Goal: Task Accomplishment & Management: Manage account settings

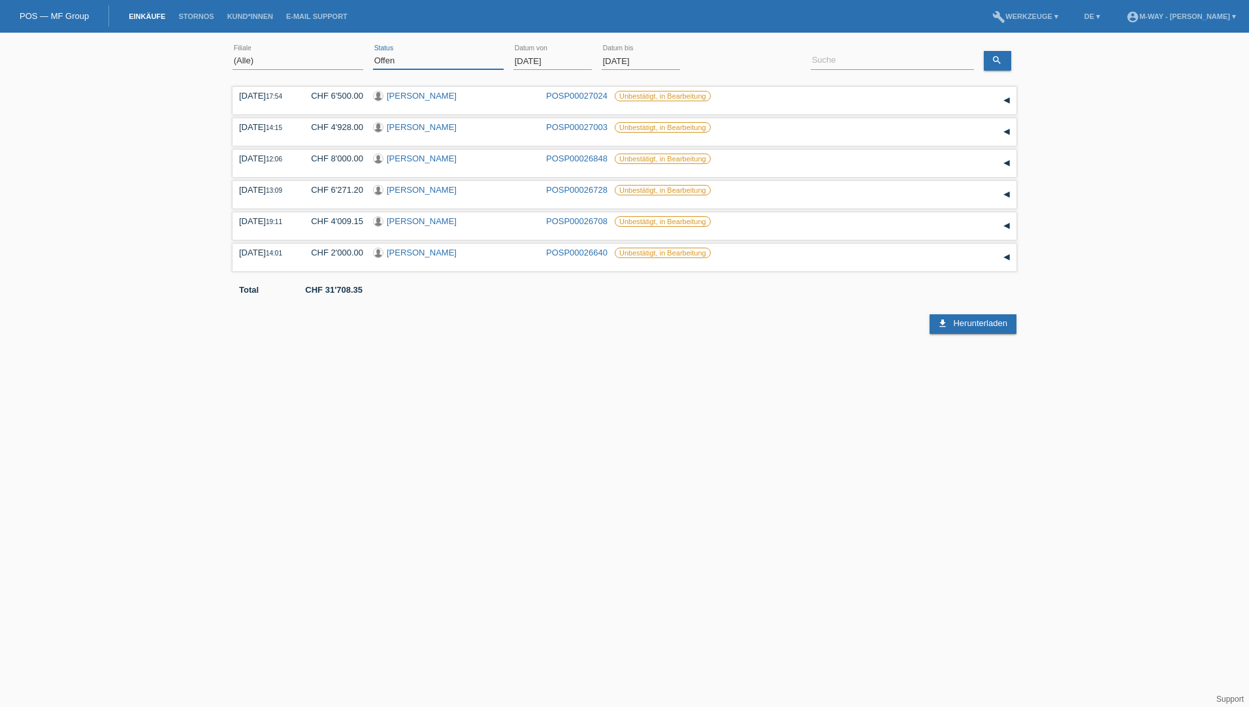
click at [401, 63] on select "(Alle) Neu Offen Zurückgewiesen Zurückgetreten / Storniert Abgeschlossen" at bounding box center [438, 61] width 131 height 16
select select "ALL"
click at [373, 53] on select "(Alle) Neu Offen Zurückgewiesen Zurückgetreten / Storniert Abgeschlossen" at bounding box center [438, 61] width 131 height 16
click at [547, 61] on input "01.08.2025" at bounding box center [553, 61] width 78 height 16
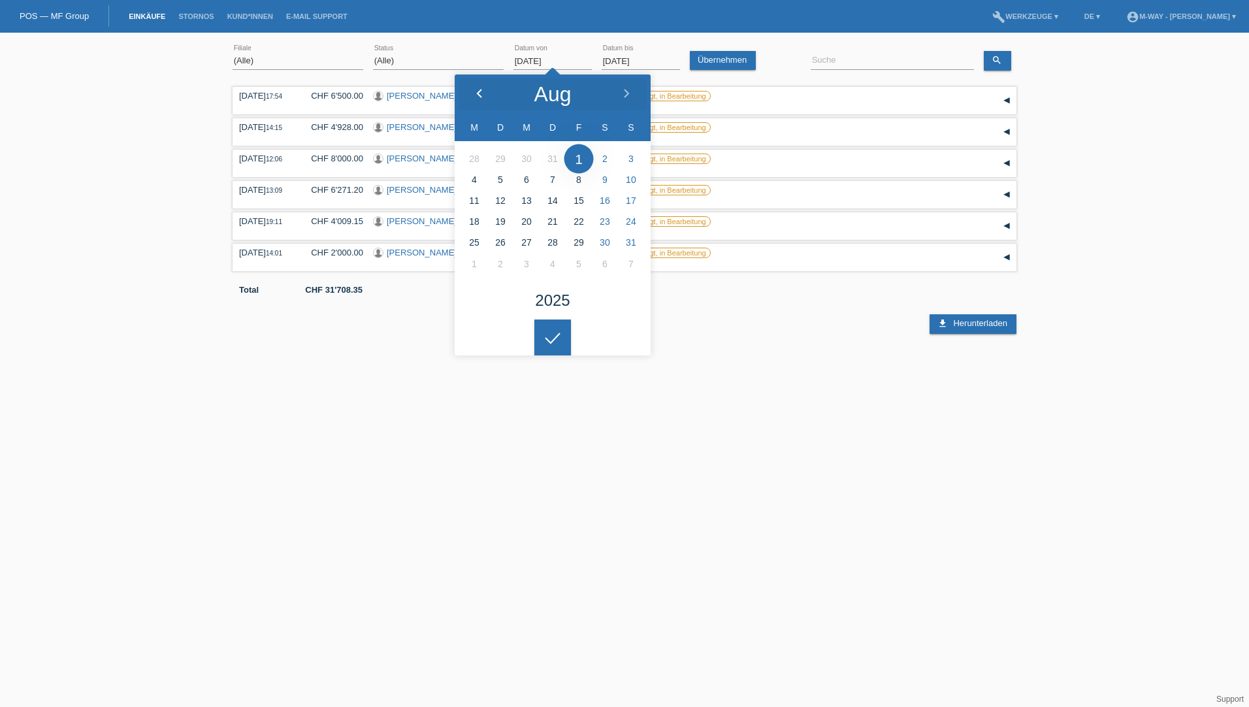
click at [481, 98] on icon at bounding box center [479, 94] width 10 height 10
type input "01.07.2025"
click at [847, 62] on input at bounding box center [892, 61] width 163 height 16
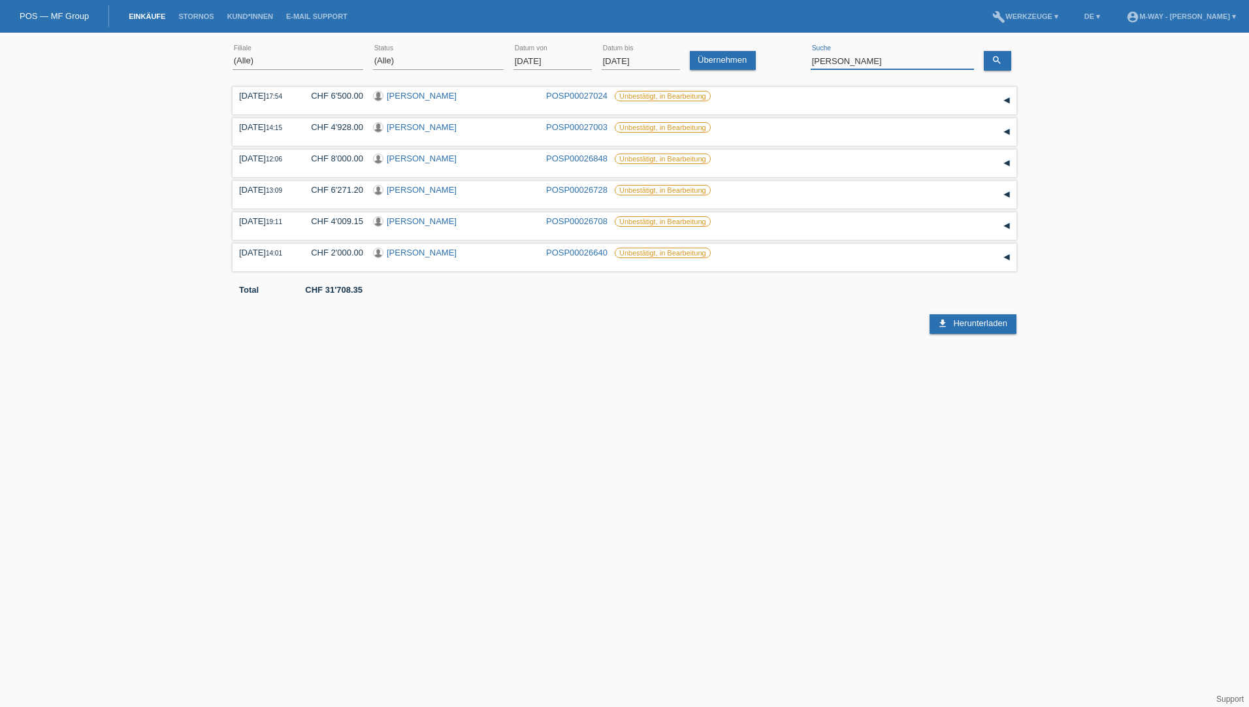
type input "irene kocher"
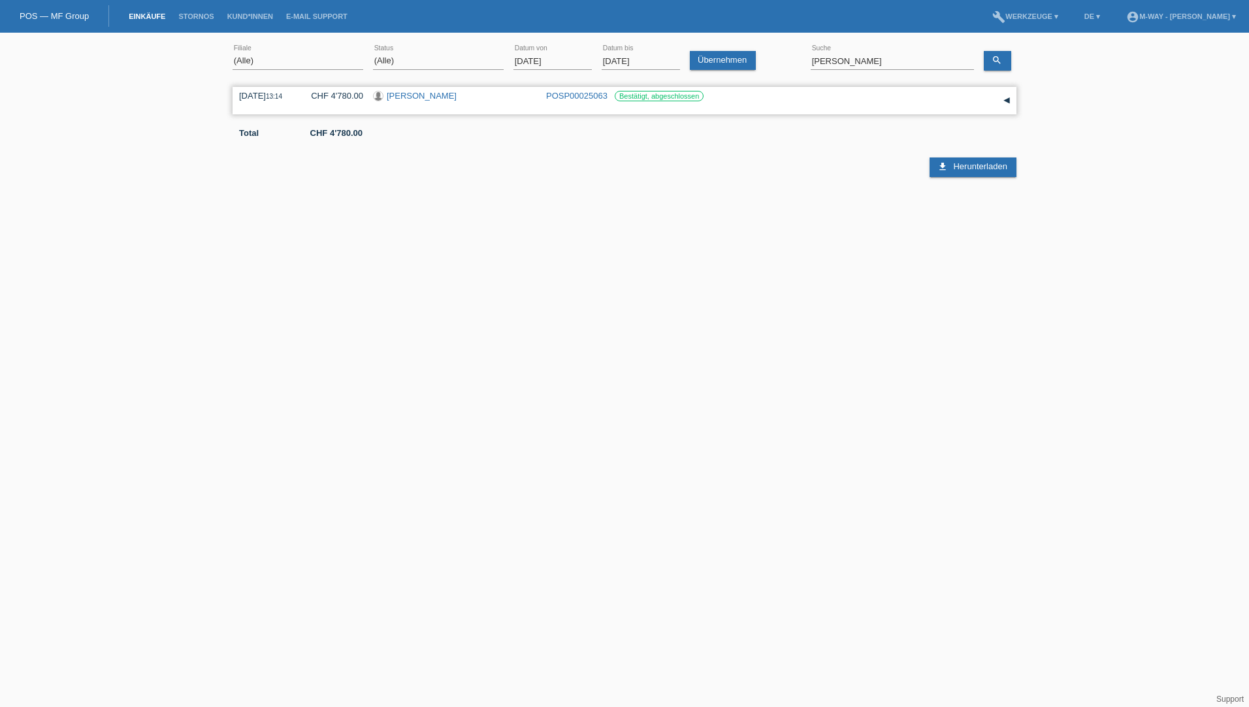
click at [415, 94] on link "[PERSON_NAME]" at bounding box center [422, 96] width 70 height 10
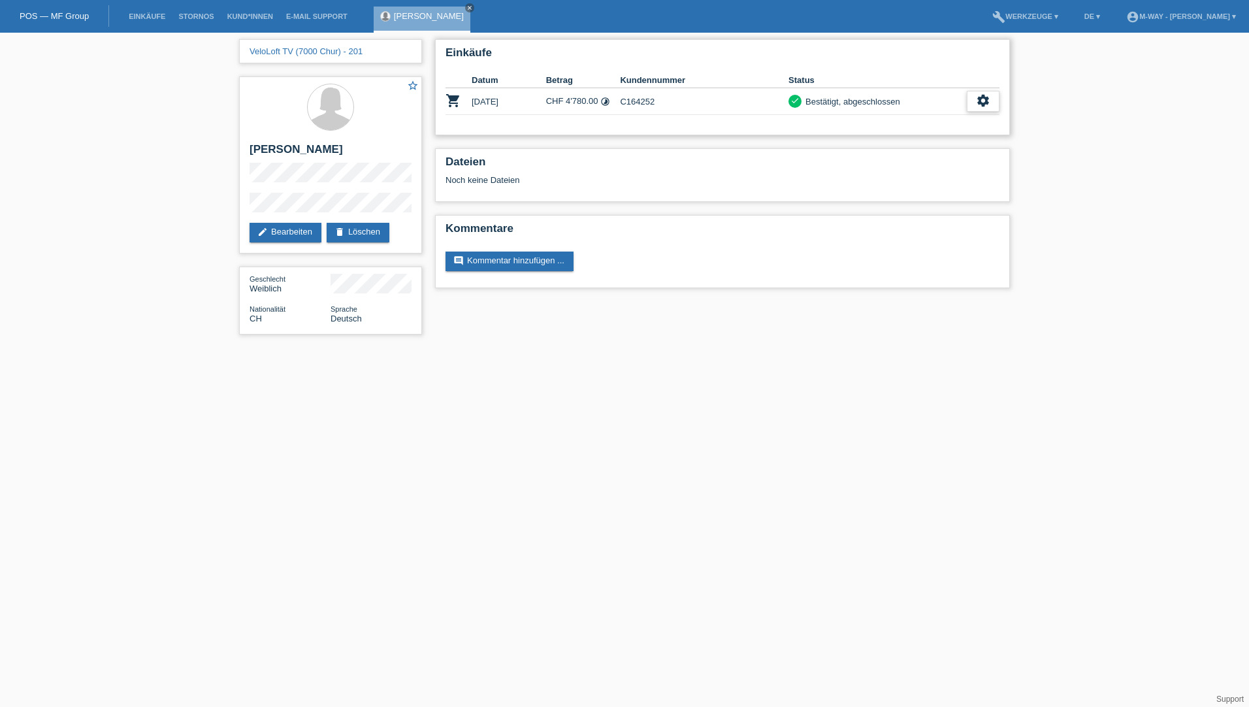
click at [986, 103] on icon "settings" at bounding box center [983, 100] width 14 height 14
click at [934, 180] on span "Stornierung hinzufügen..." at bounding box center [938, 180] width 99 height 16
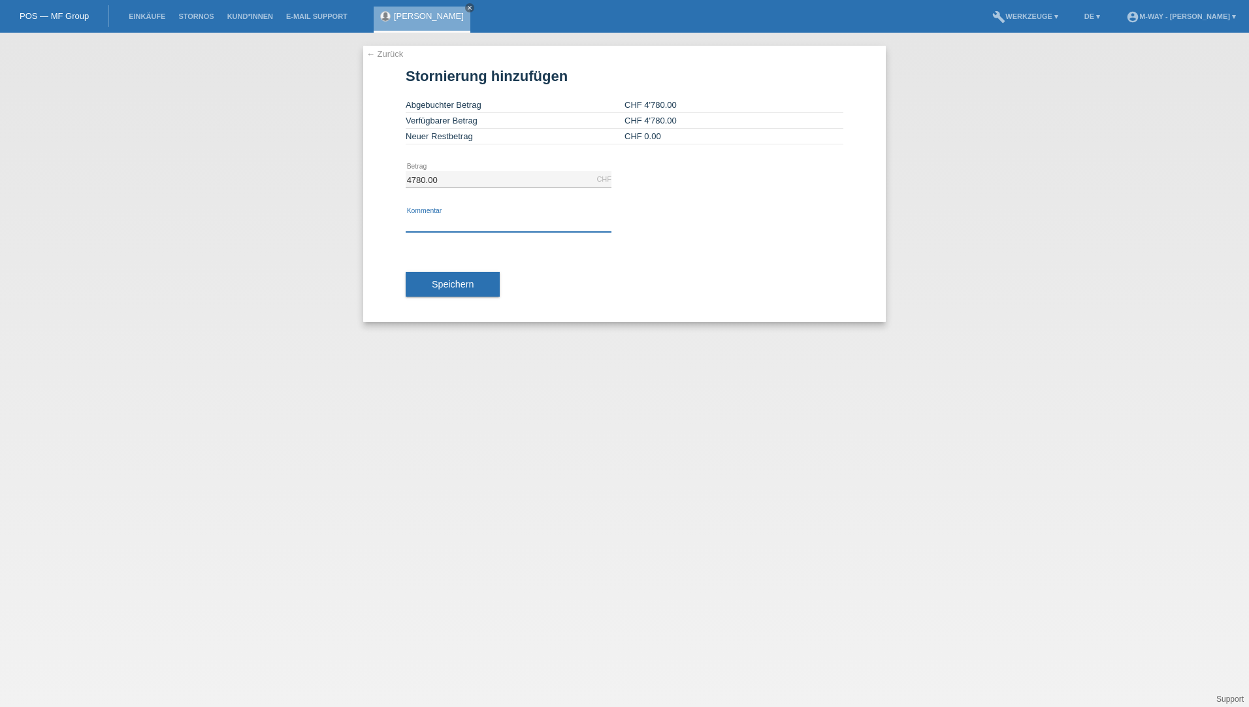
click at [476, 229] on input "text" at bounding box center [509, 224] width 206 height 16
type input "K"
drag, startPoint x: 1045, startPoint y: 150, endPoint x: 1041, endPoint y: 144, distance: 7.6
click at [1045, 150] on div "← Zurück Stornierung hinzufügen Abgebuchter Betrag CHF 4'780.00 Verfügbarer Bet…" at bounding box center [624, 370] width 1249 height 674
click at [447, 219] on input "text" at bounding box center [509, 224] width 206 height 16
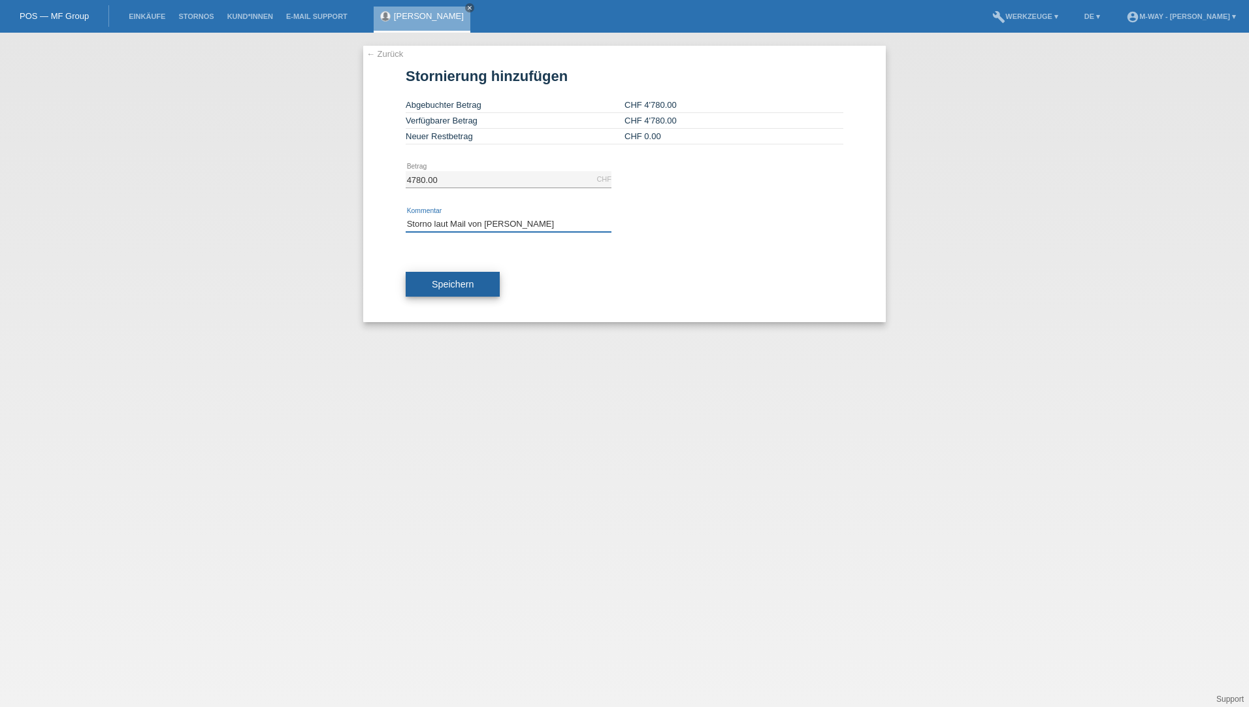
type input "Storno laut Mail von [PERSON_NAME]"
click at [440, 280] on span "Speichern" at bounding box center [453, 284] width 42 height 10
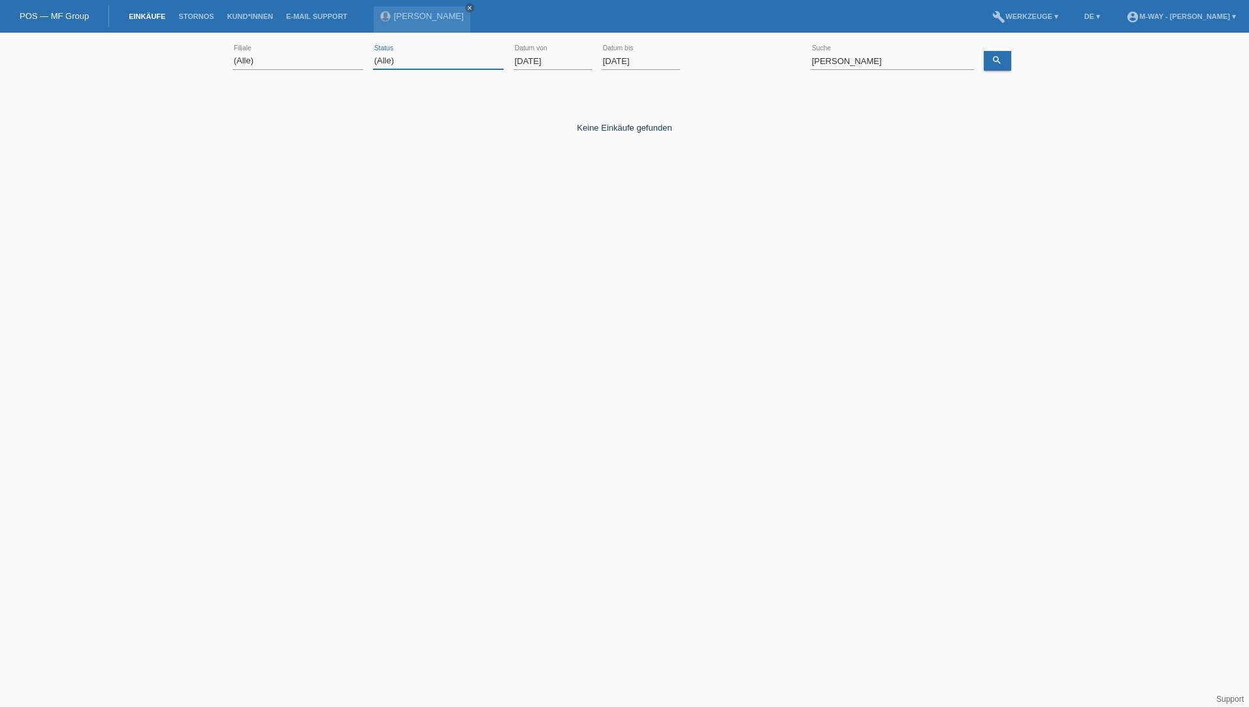
click at [408, 62] on select "(Alle) Neu Offen Zurückgewiesen Zurückgetreten / Storniert Abgeschlossen" at bounding box center [438, 61] width 131 height 16
click at [373, 53] on select "(Alle) Neu Offen Zurückgewiesen Zurückgetreten / Storniert Abgeschlossen" at bounding box center [438, 61] width 131 height 16
drag, startPoint x: 889, startPoint y: 58, endPoint x: 779, endPoint y: 58, distance: 109.1
click at [780, 58] on div "(Alle) Aarau Alexand'Ro Edouard'O Passion Vélo SàRL Basel Bern City Bern Expo B…" at bounding box center [625, 61] width 784 height 44
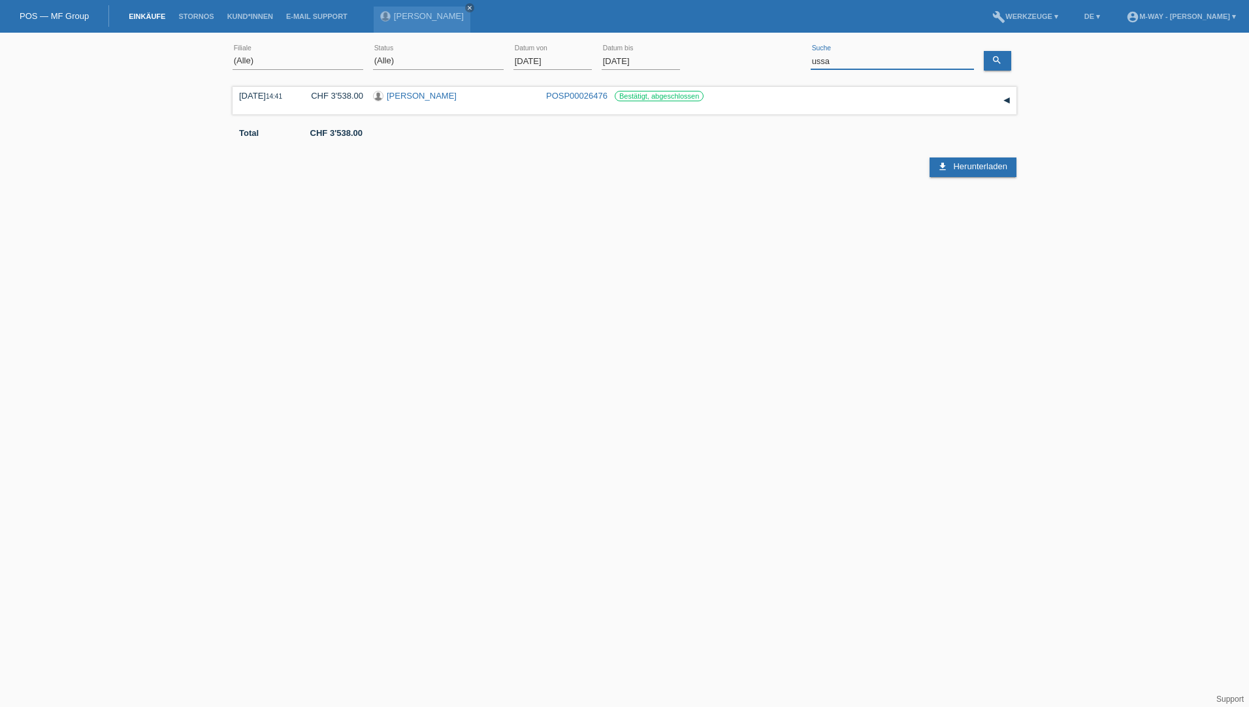
drag, startPoint x: 860, startPoint y: 63, endPoint x: 774, endPoint y: 63, distance: 86.2
click at [774, 63] on div "(Alle) Aarau Alexand'Ro Edouard'O Passion Vélo SàRL Basel Bern City Bern Expo B…" at bounding box center [625, 61] width 784 height 44
type input "pinazza"
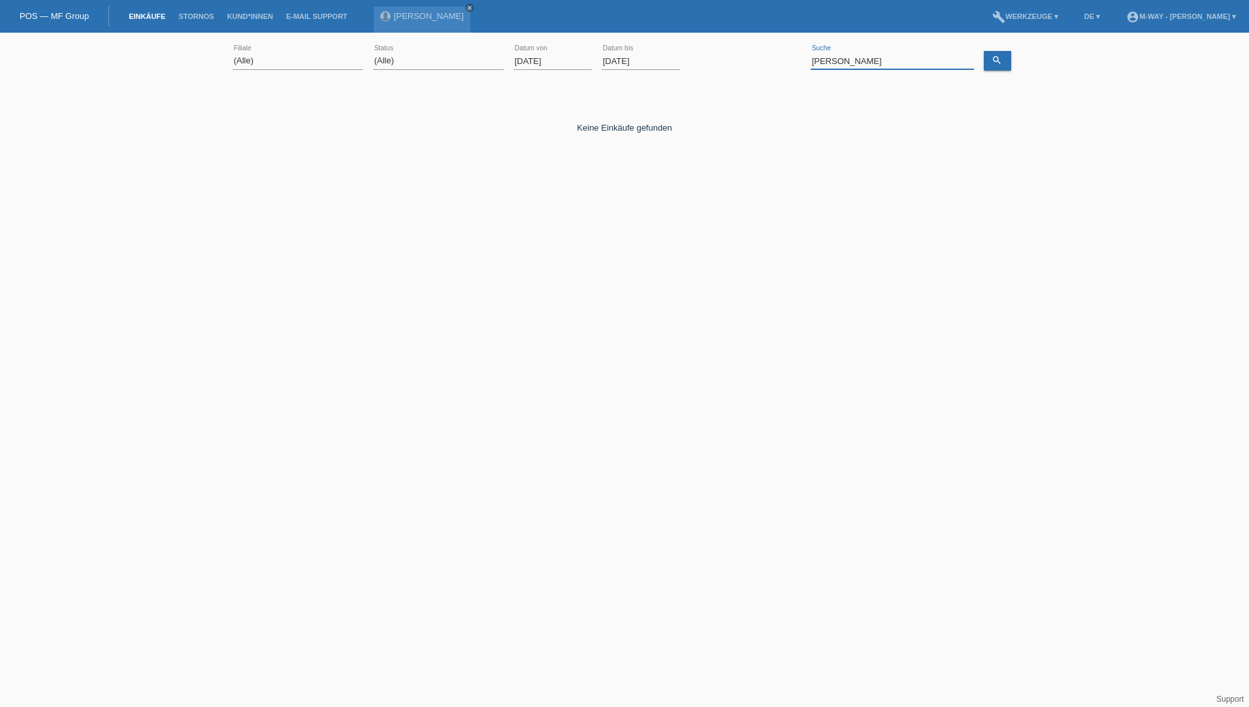
drag, startPoint x: 874, startPoint y: 58, endPoint x: 781, endPoint y: 59, distance: 93.4
click at [783, 59] on div "(Alle) [PERSON_NAME] Passion Vélo SàRL [GEOGRAPHIC_DATA] [GEOGRAPHIC_DATA] [GEO…" at bounding box center [625, 61] width 784 height 44
type input "[PERSON_NAME]"
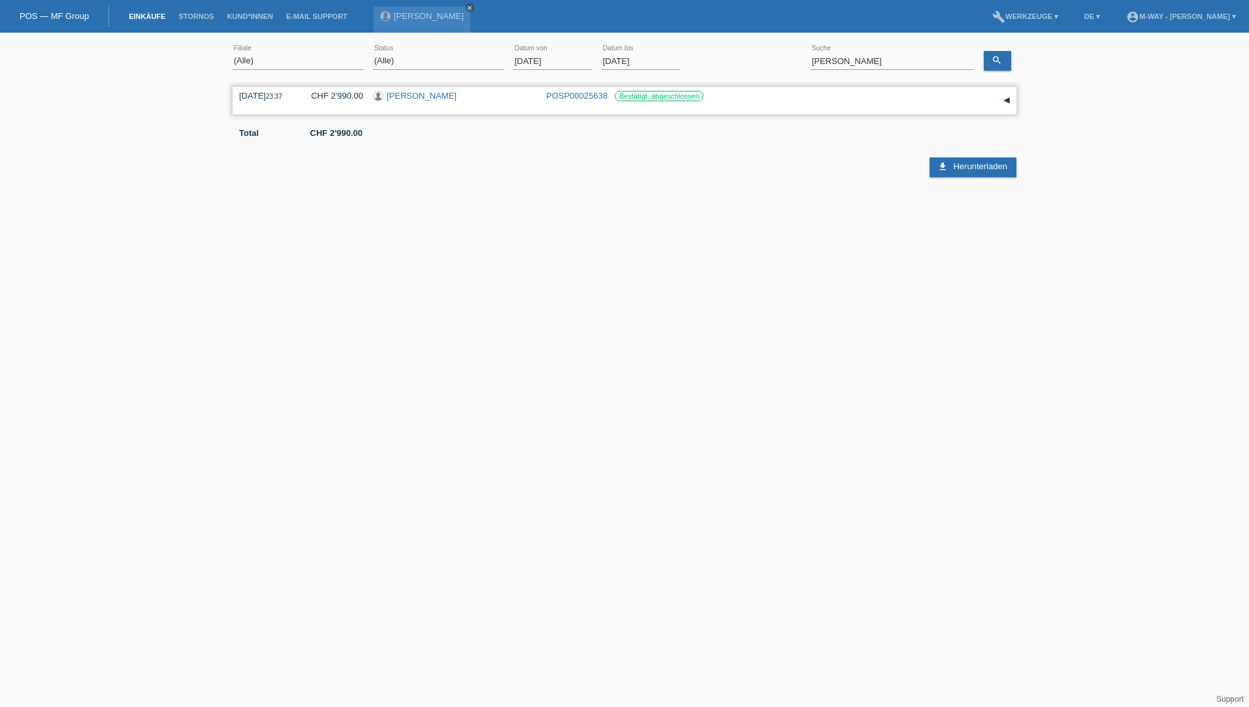
click at [453, 95] on link "[PERSON_NAME]" at bounding box center [422, 96] width 70 height 10
drag, startPoint x: 879, startPoint y: 59, endPoint x: 686, endPoint y: 60, distance: 193.4
click at [686, 60] on div "(Alle) [PERSON_NAME] Passion Vélo SàRL [GEOGRAPHIC_DATA] [GEOGRAPHIC_DATA] [GEO…" at bounding box center [625, 61] width 784 height 44
type input "[PERSON_NAME]"
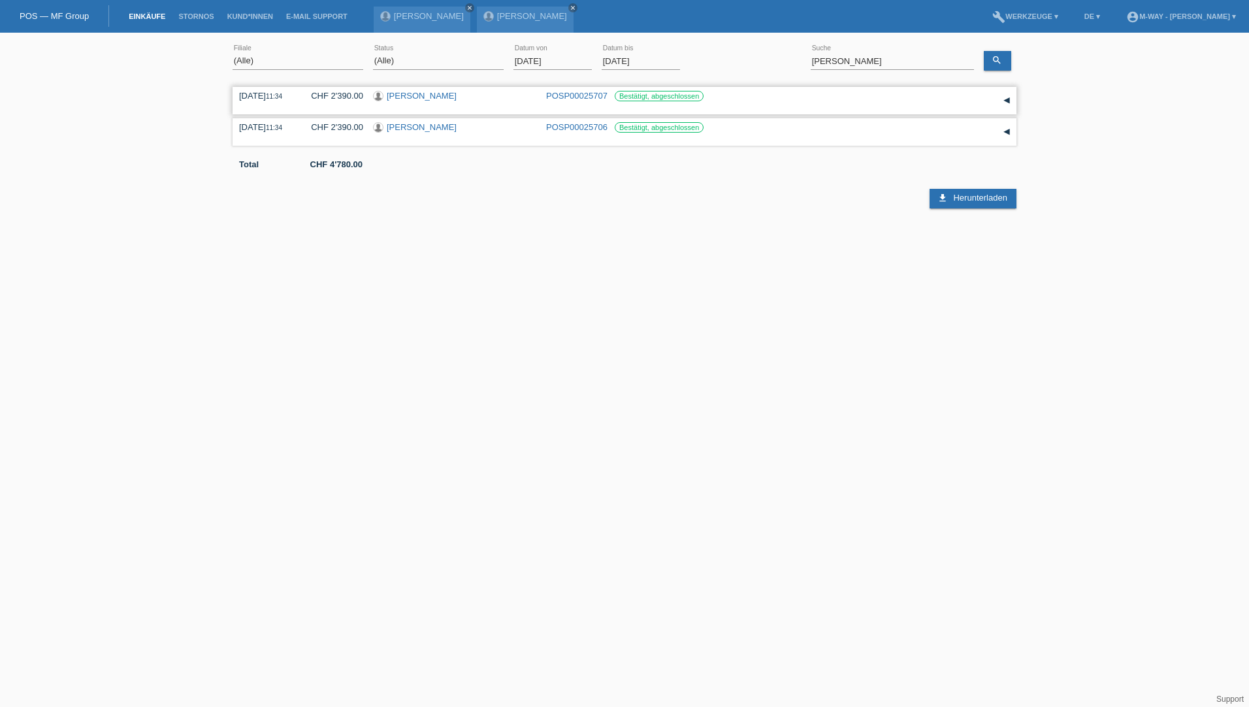
click at [395, 97] on link "[PERSON_NAME]" at bounding box center [422, 96] width 70 height 10
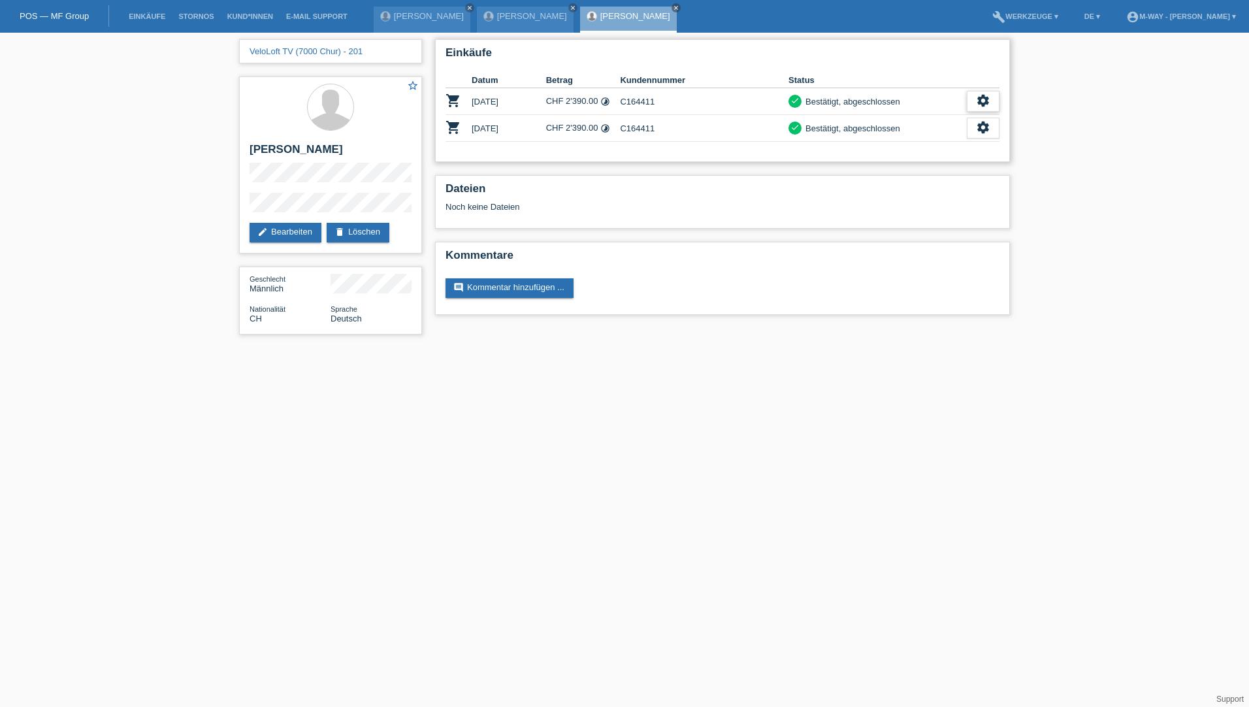
click at [990, 101] on icon "settings" at bounding box center [983, 100] width 14 height 14
click at [983, 99] on icon "settings" at bounding box center [983, 100] width 14 height 14
click at [917, 179] on span "Stornierung hinzufügen..." at bounding box center [938, 180] width 99 height 16
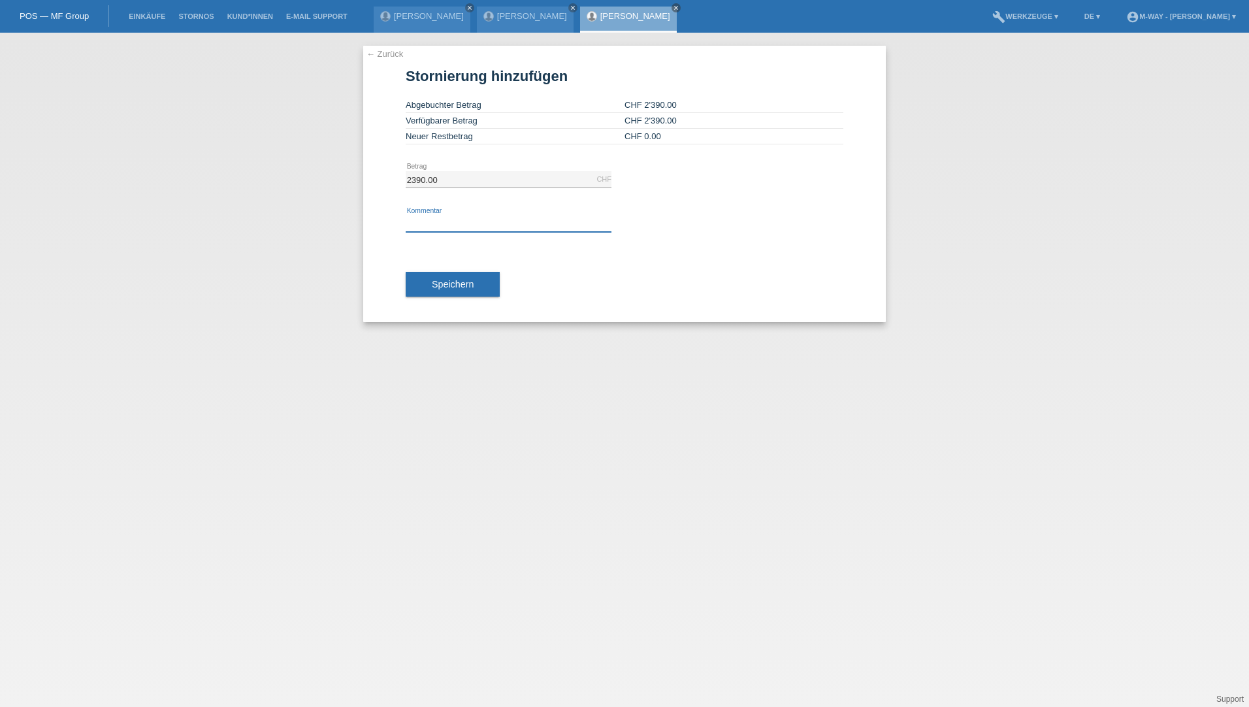
click at [433, 220] on input "text" at bounding box center [509, 224] width 206 height 16
type input "Mail [PERSON_NAME]"
click at [418, 280] on button "Speichern" at bounding box center [453, 284] width 94 height 25
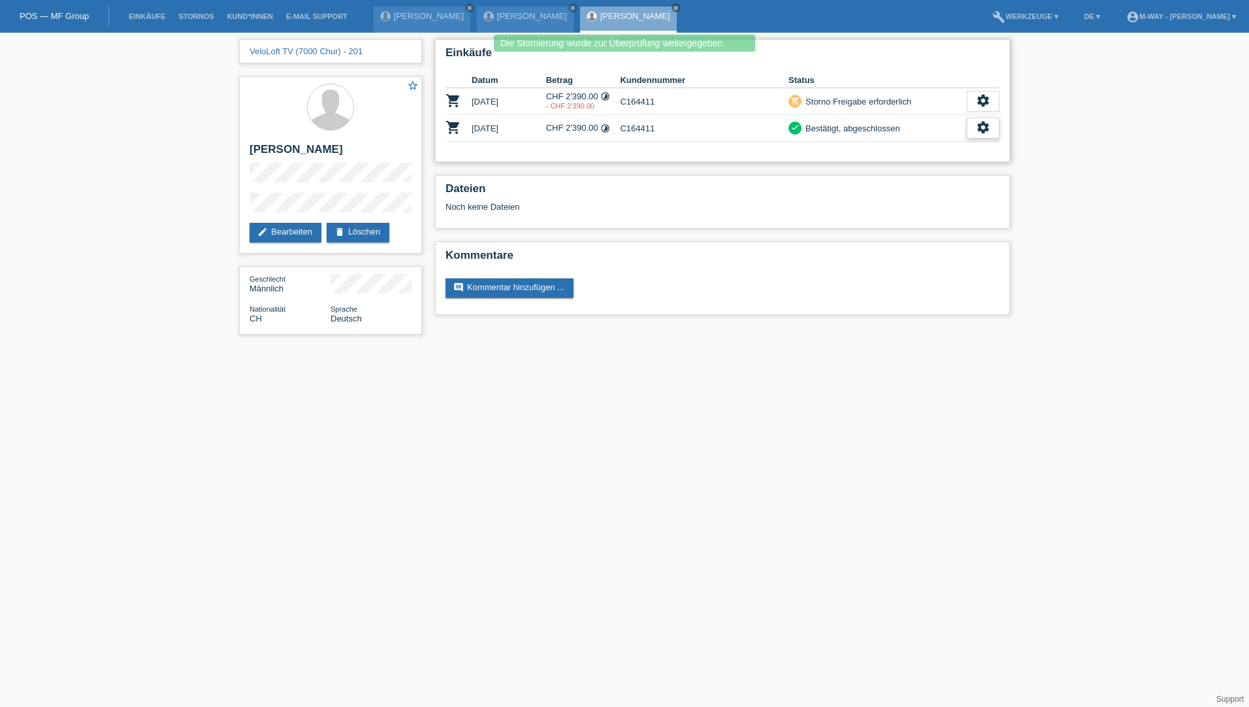
click at [991, 126] on div "settings" at bounding box center [983, 128] width 33 height 21
click at [910, 208] on span "Stornierung hinzufügen..." at bounding box center [938, 207] width 99 height 16
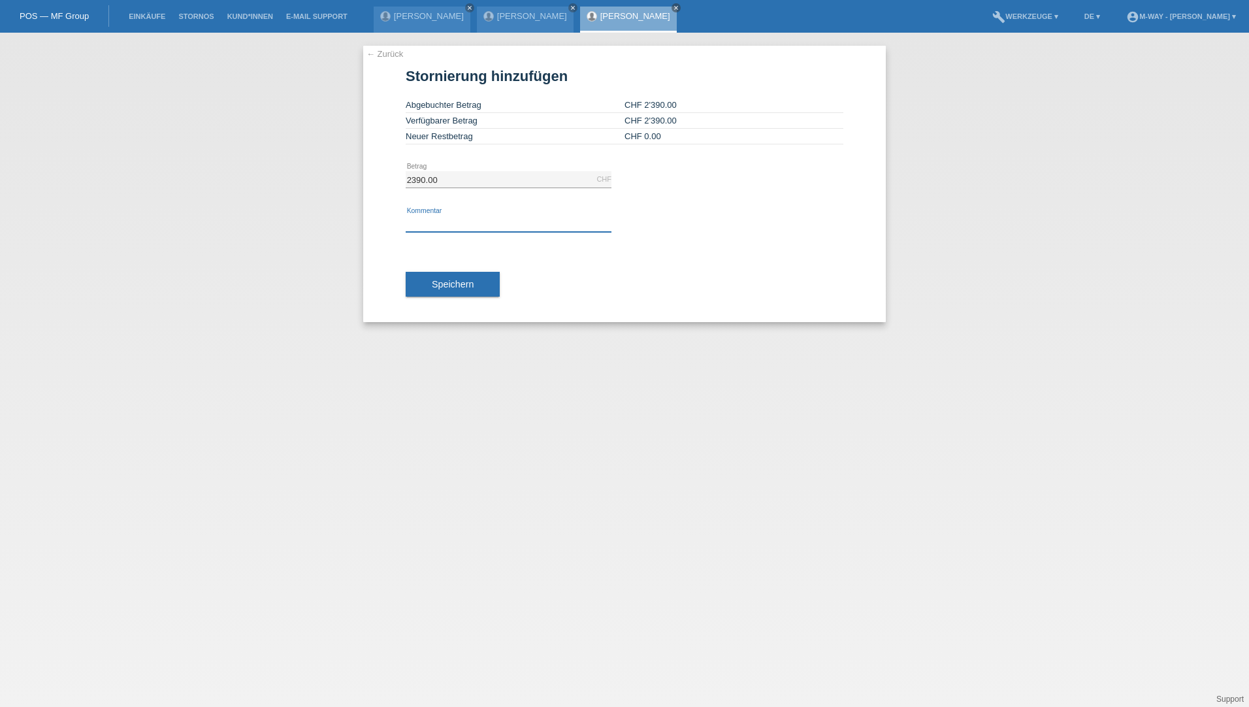
click at [427, 221] on input "text" at bounding box center [509, 224] width 206 height 16
type input "Mail [PERSON_NAME]"
click at [427, 287] on button "Speichern" at bounding box center [453, 284] width 94 height 25
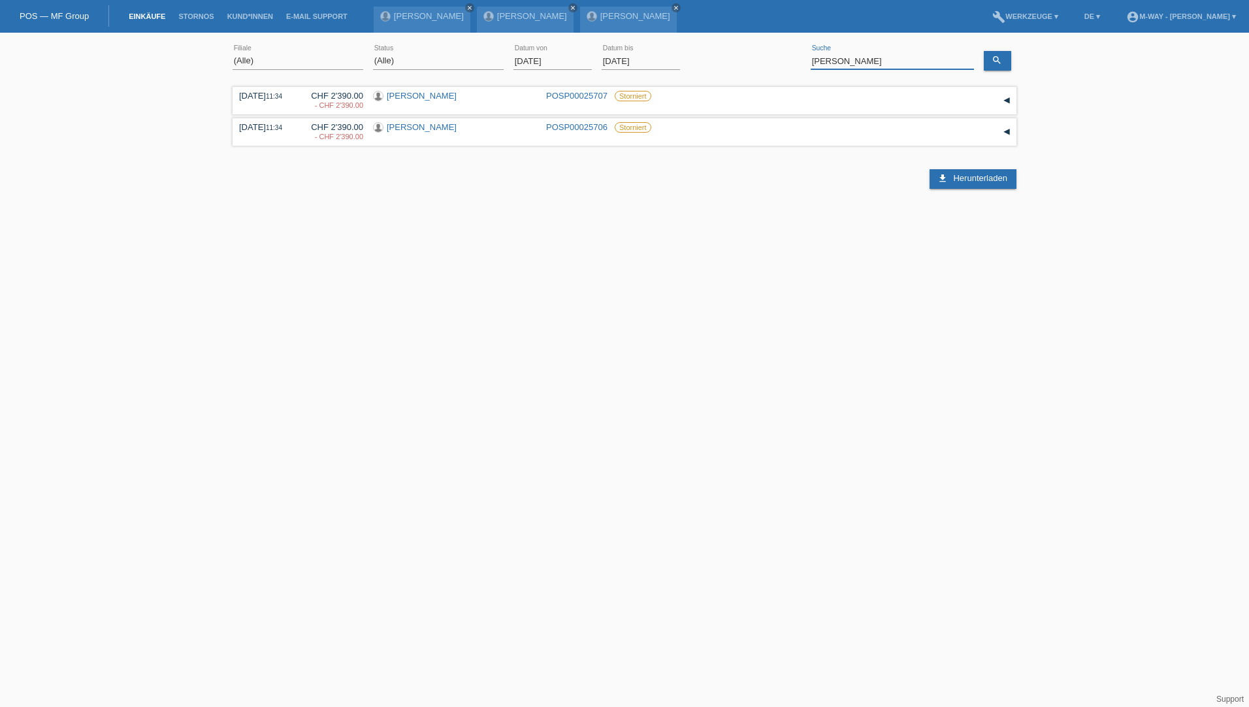
drag, startPoint x: 852, startPoint y: 59, endPoint x: 618, endPoint y: 46, distance: 234.2
click at [746, 59] on div "(Alle) Aarau Alexand'Ro Edouard'O Passion Vélo SàRL Basel Bern City Bern Expo B…" at bounding box center [625, 61] width 784 height 44
click at [535, 57] on input "01.07.2025" at bounding box center [553, 61] width 78 height 16
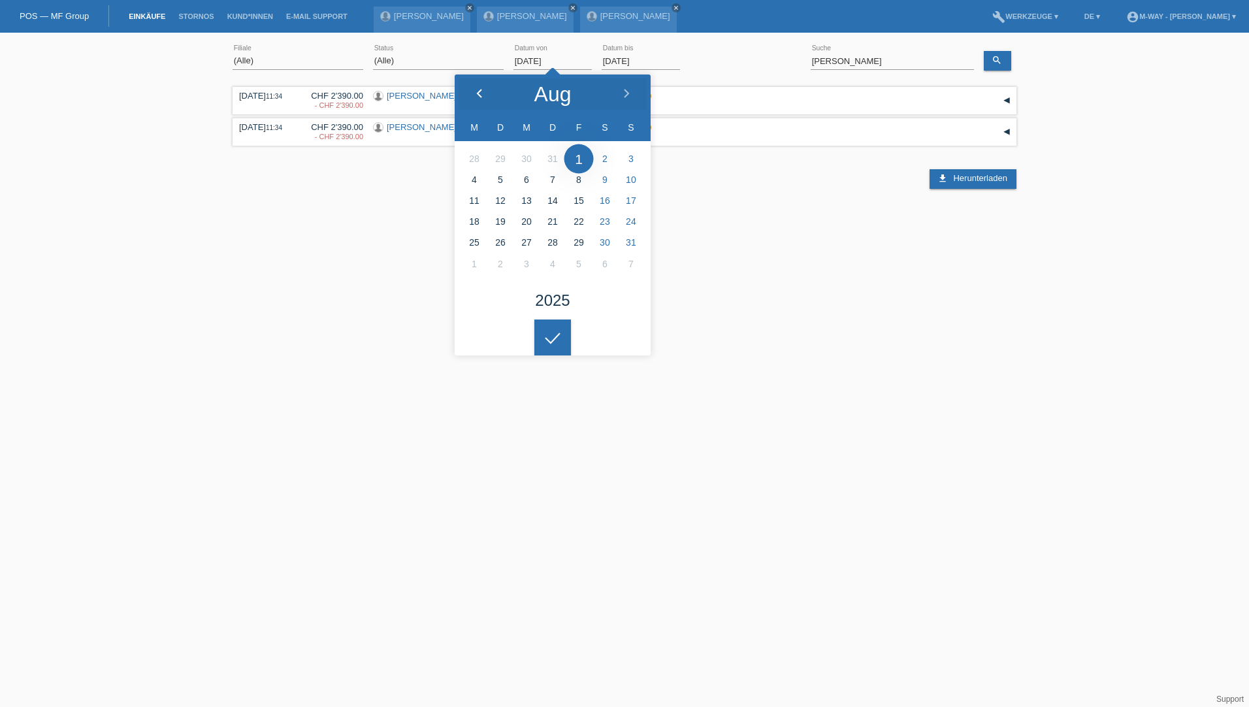
click at [478, 93] on polyline at bounding box center [480, 94] width 4 height 8
click at [479, 99] on icon at bounding box center [479, 94] width 10 height 10
type input "01.06.2025"
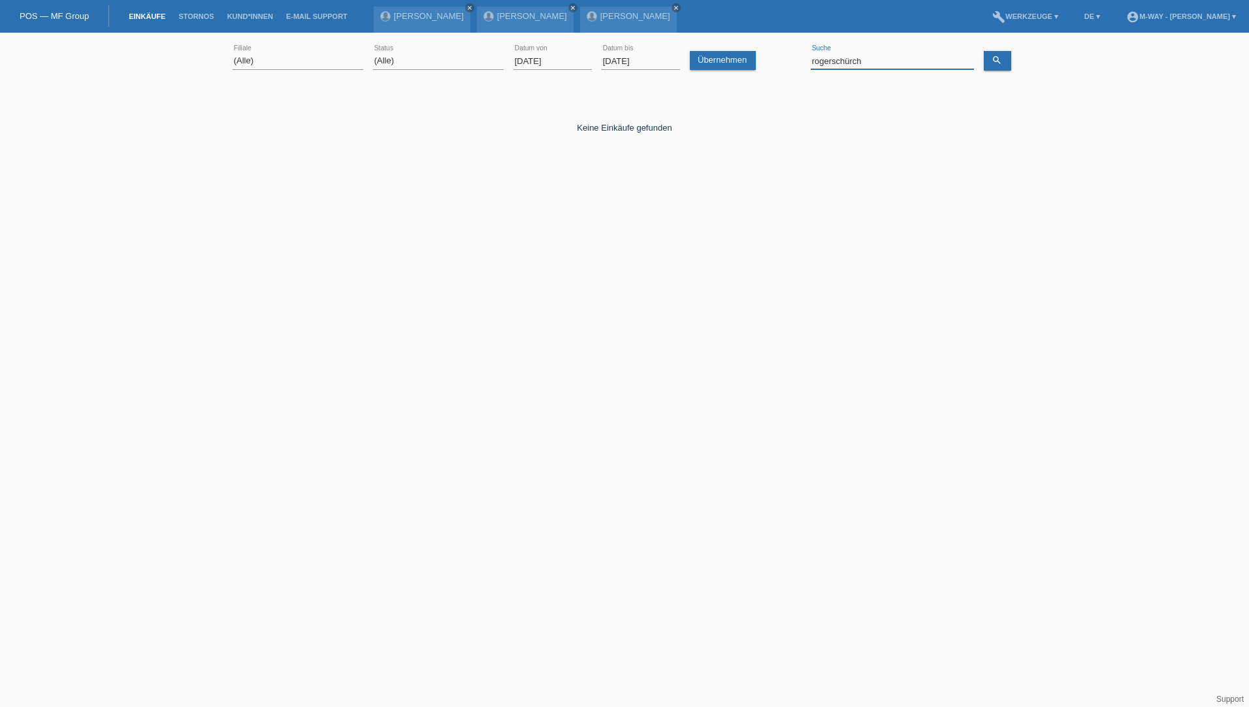
click at [834, 61] on input "rogerschürch" at bounding box center [892, 61] width 163 height 16
click at [832, 61] on input "rogerschürch" at bounding box center [892, 61] width 163 height 16
type input "roger schürch"
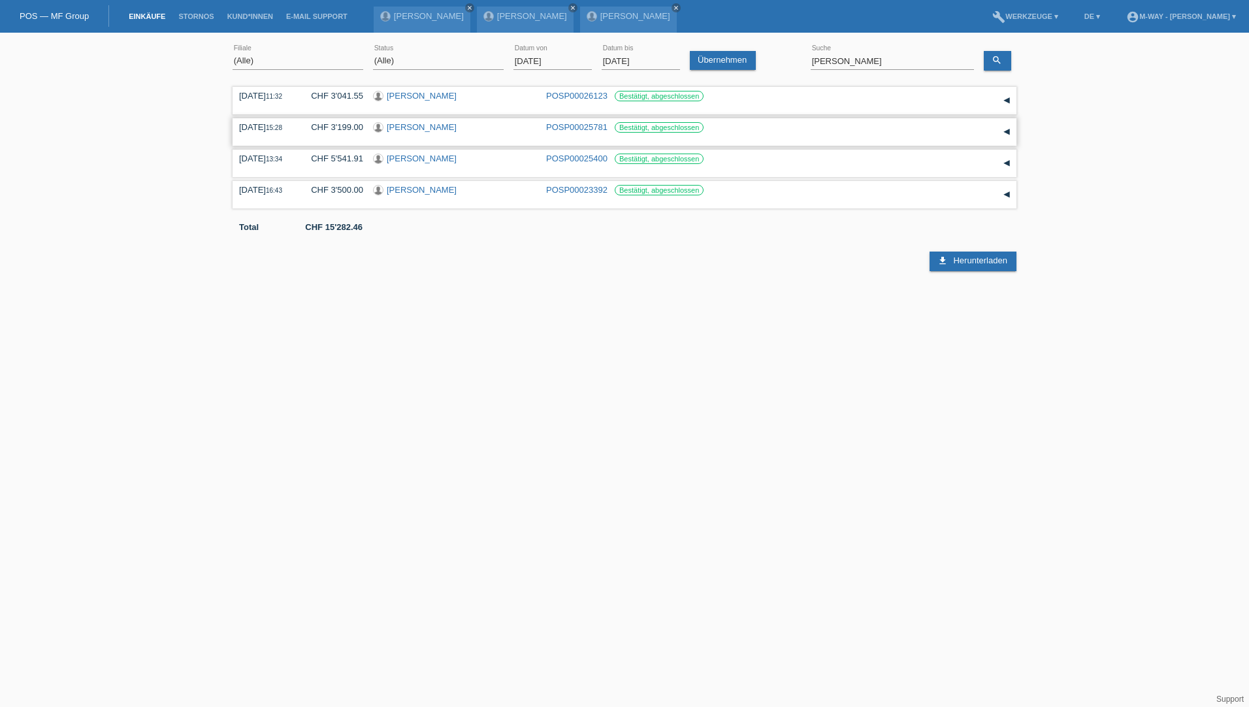
click at [581, 128] on link "POSP00025781" at bounding box center [576, 127] width 61 height 10
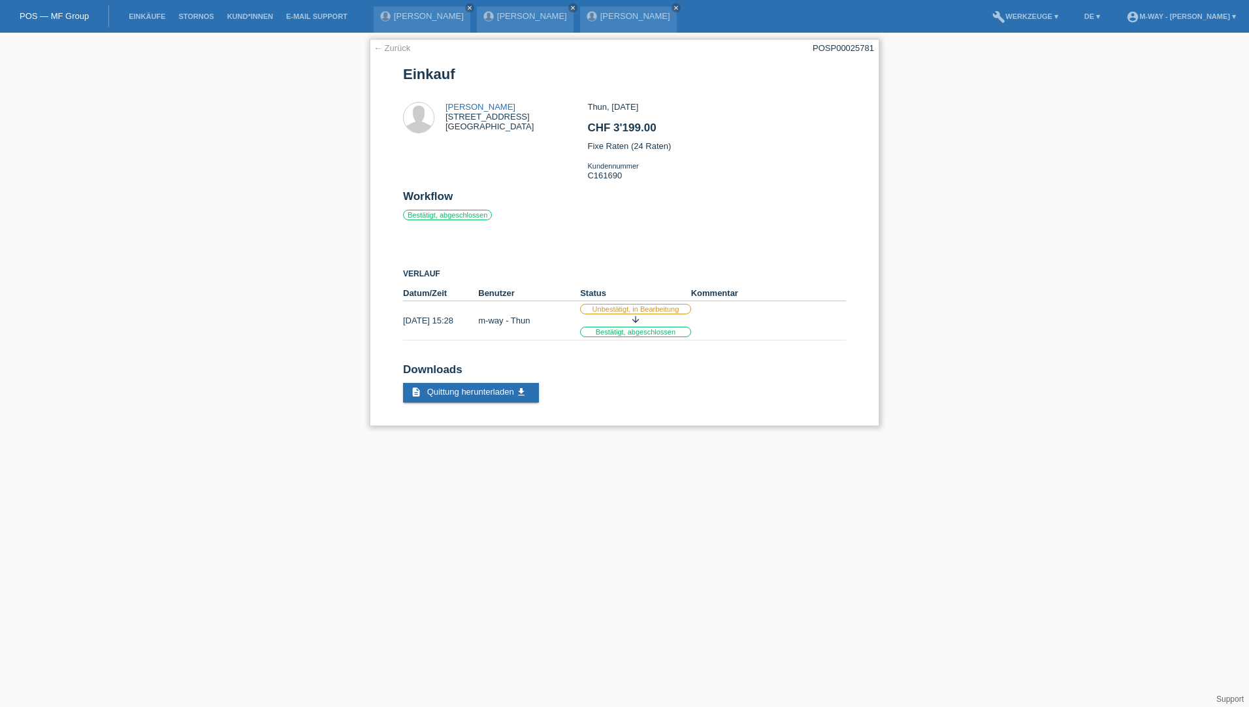
click at [609, 173] on div "Thun, [DATE] CHF 3'199.00 Fixe Raten (24 Raten) Kundennummer C161690" at bounding box center [716, 146] width 258 height 88
copy div "C161690"
